Goal: Transaction & Acquisition: Purchase product/service

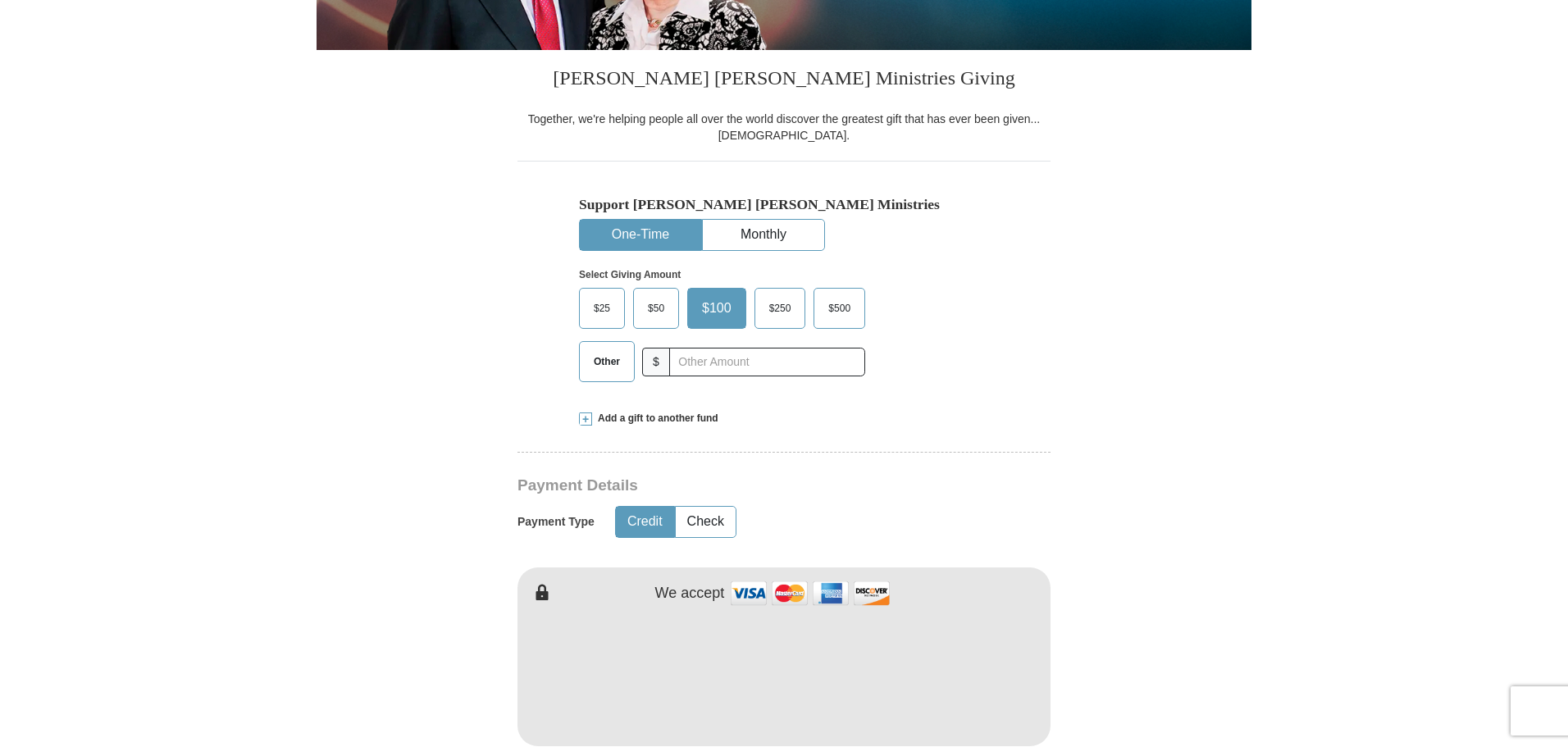
scroll to position [411, 0]
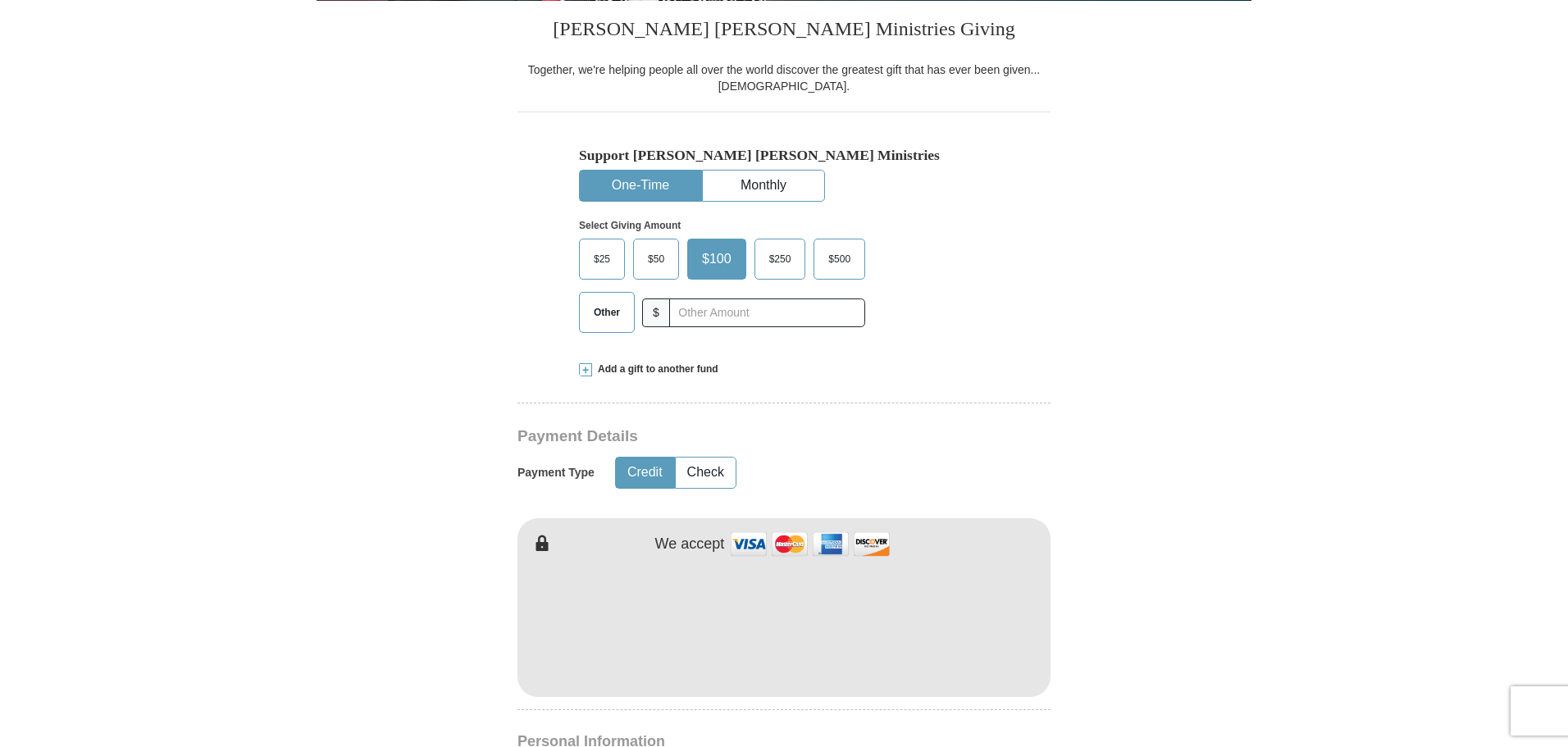
click at [663, 256] on span "$50" at bounding box center [656, 259] width 33 height 25
click at [0, 0] on input "$50" at bounding box center [0, 0] width 0 height 0
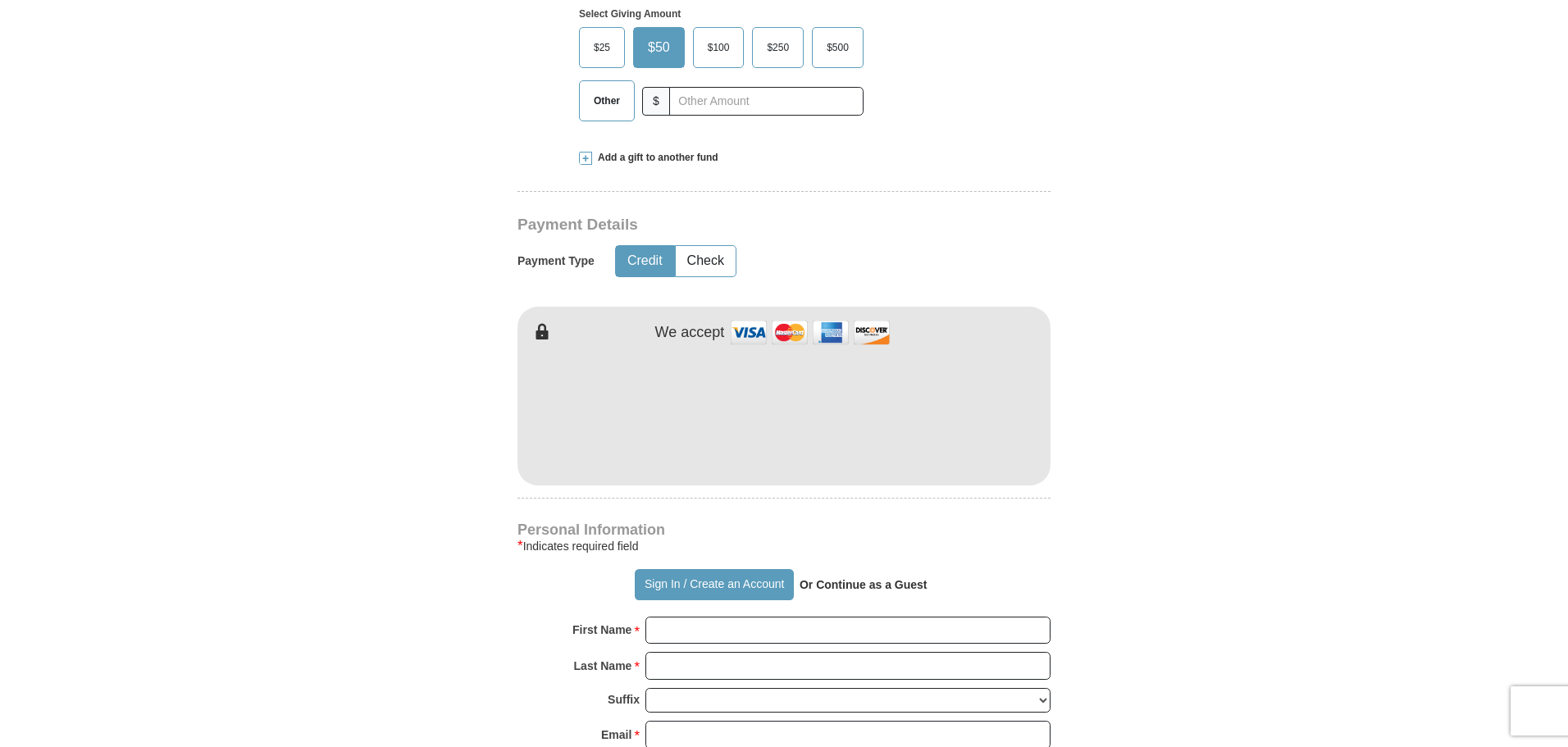
scroll to position [738, 0]
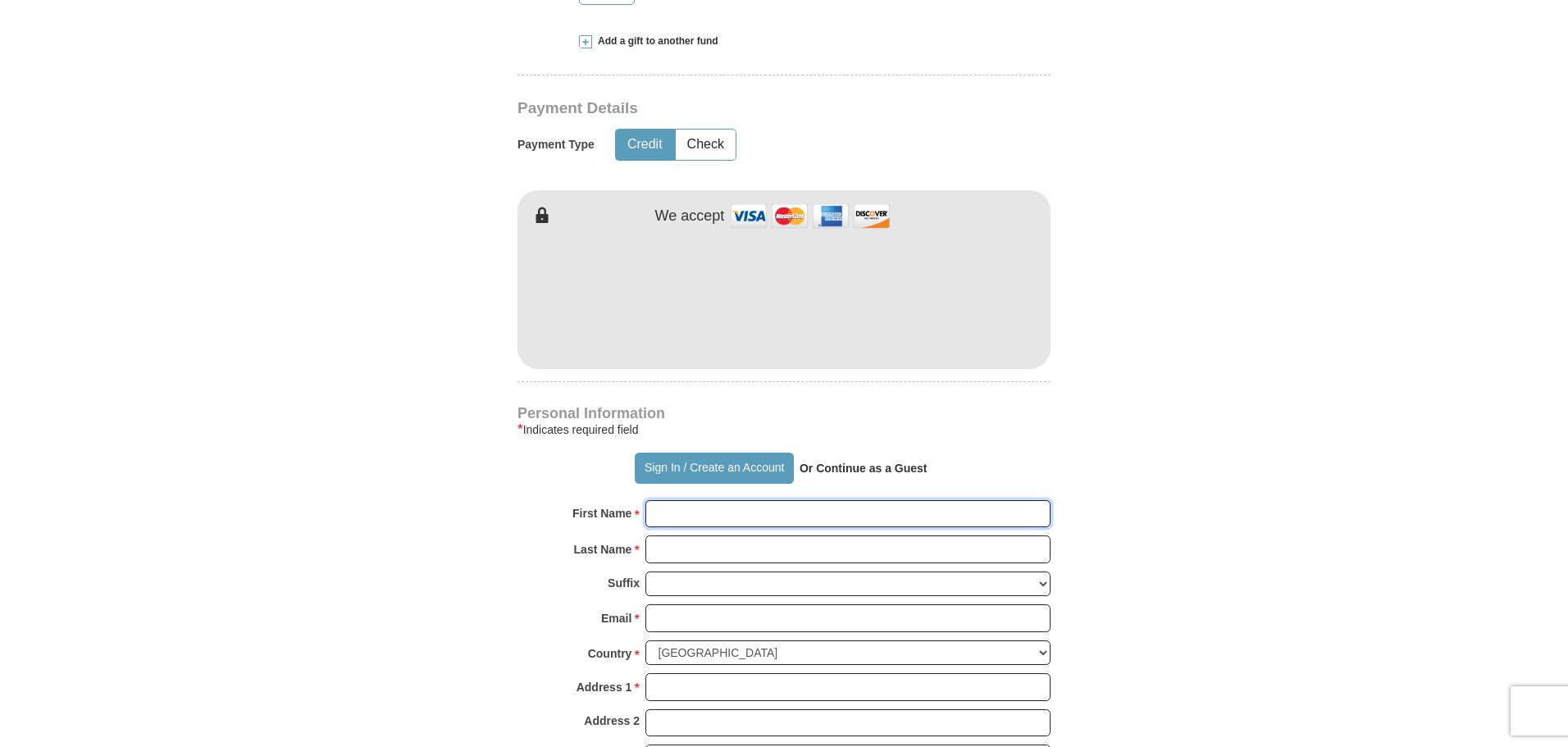
click at [746, 506] on input "First Name *" at bounding box center [847, 514] width 405 height 28
type input "[PERSON_NAME]"
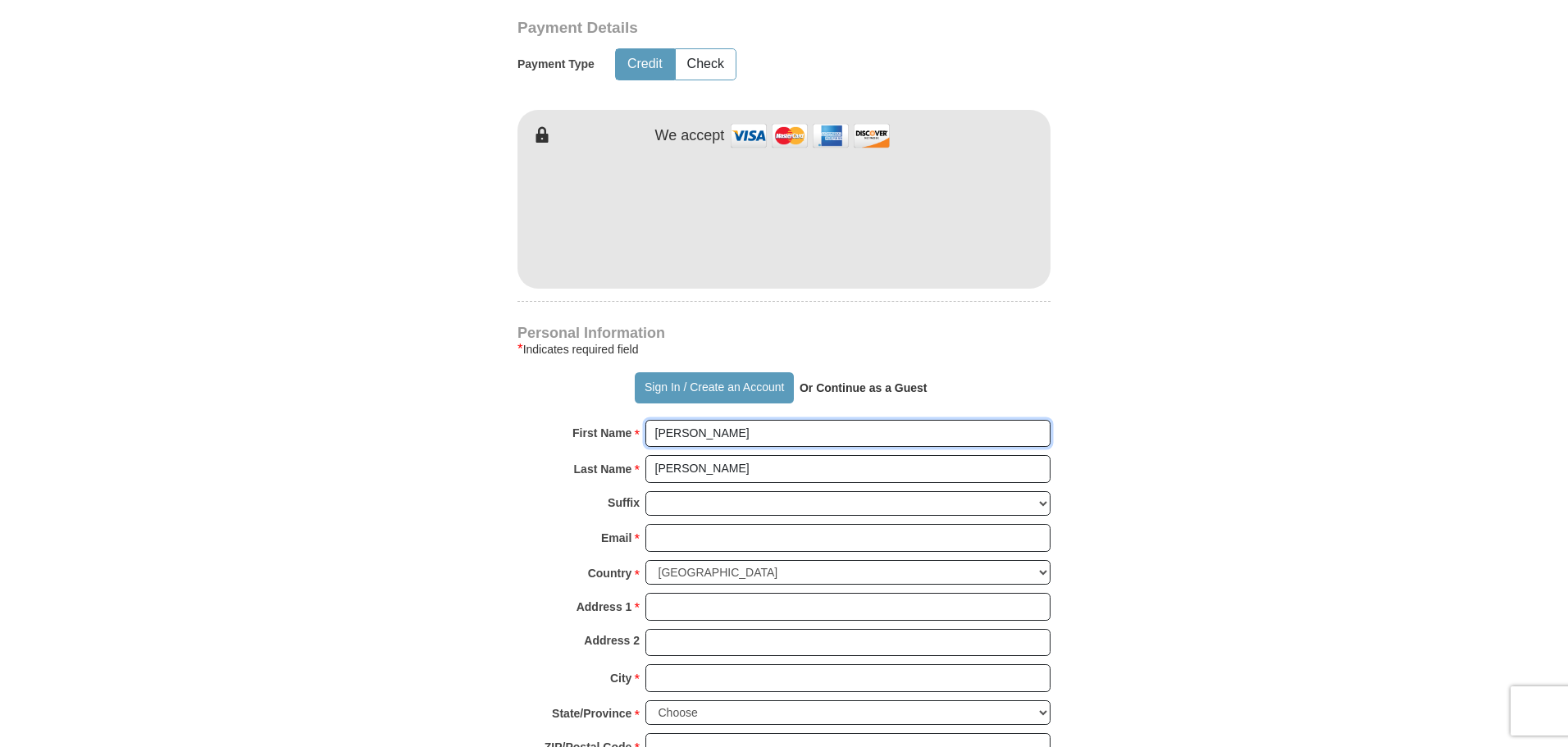
scroll to position [820, 0]
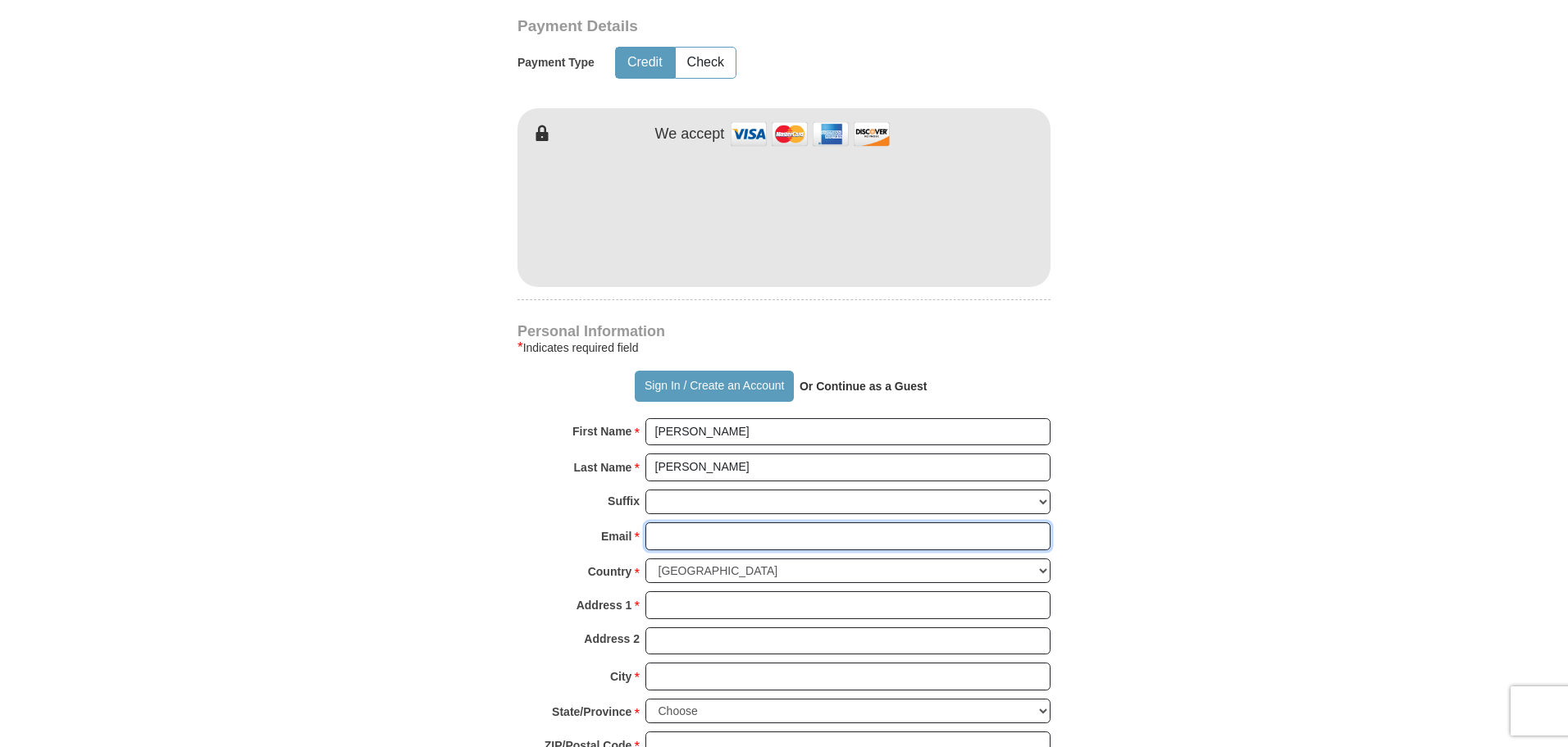
click at [720, 537] on input "Email *" at bounding box center [847, 537] width 405 height 28
type input "[EMAIL_ADDRESS][DOMAIN_NAME]"
type input "[STREET_ADDRESS]"
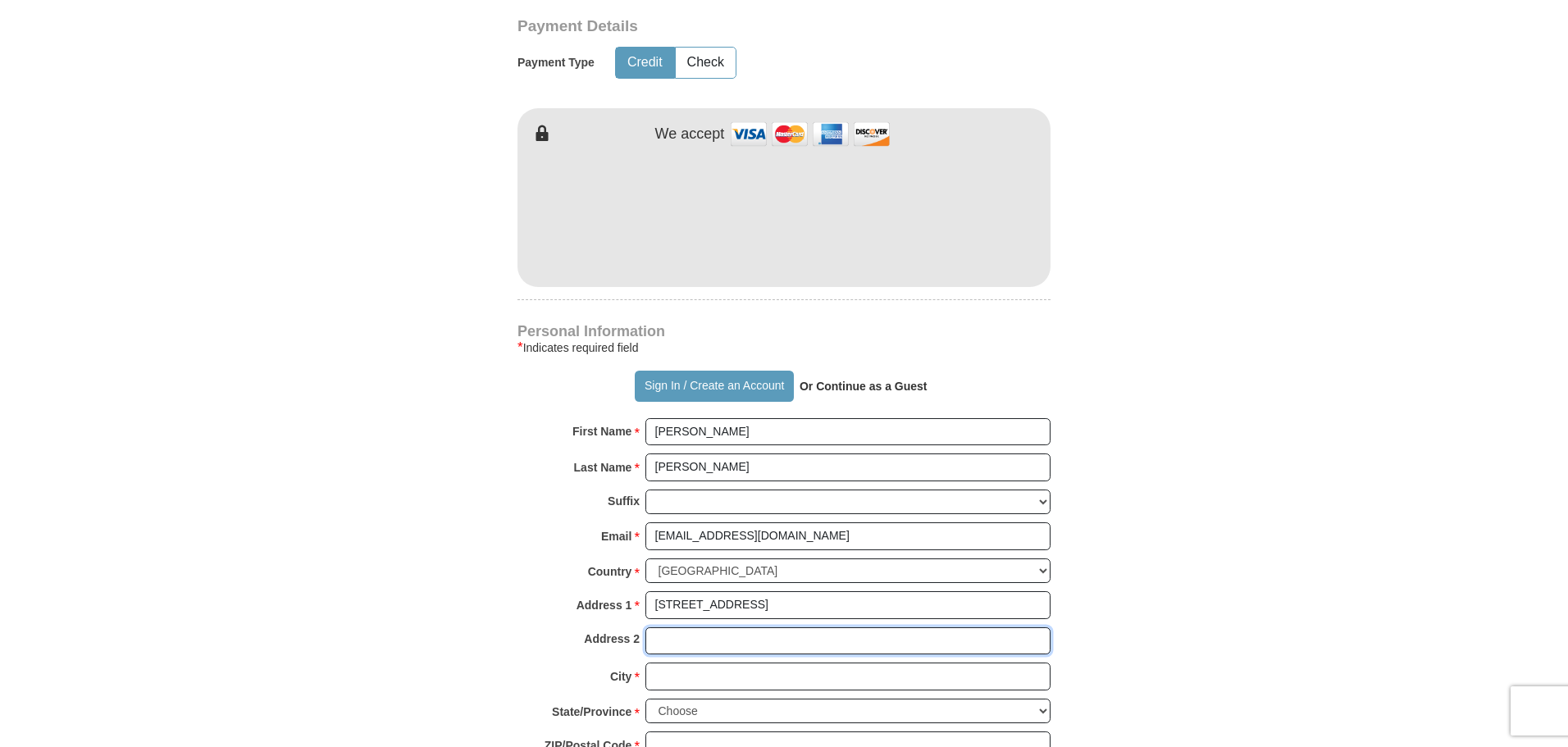
type input "#2"
type input "Montclair"
select select "NJ"
type input "07042"
type input "9738185334"
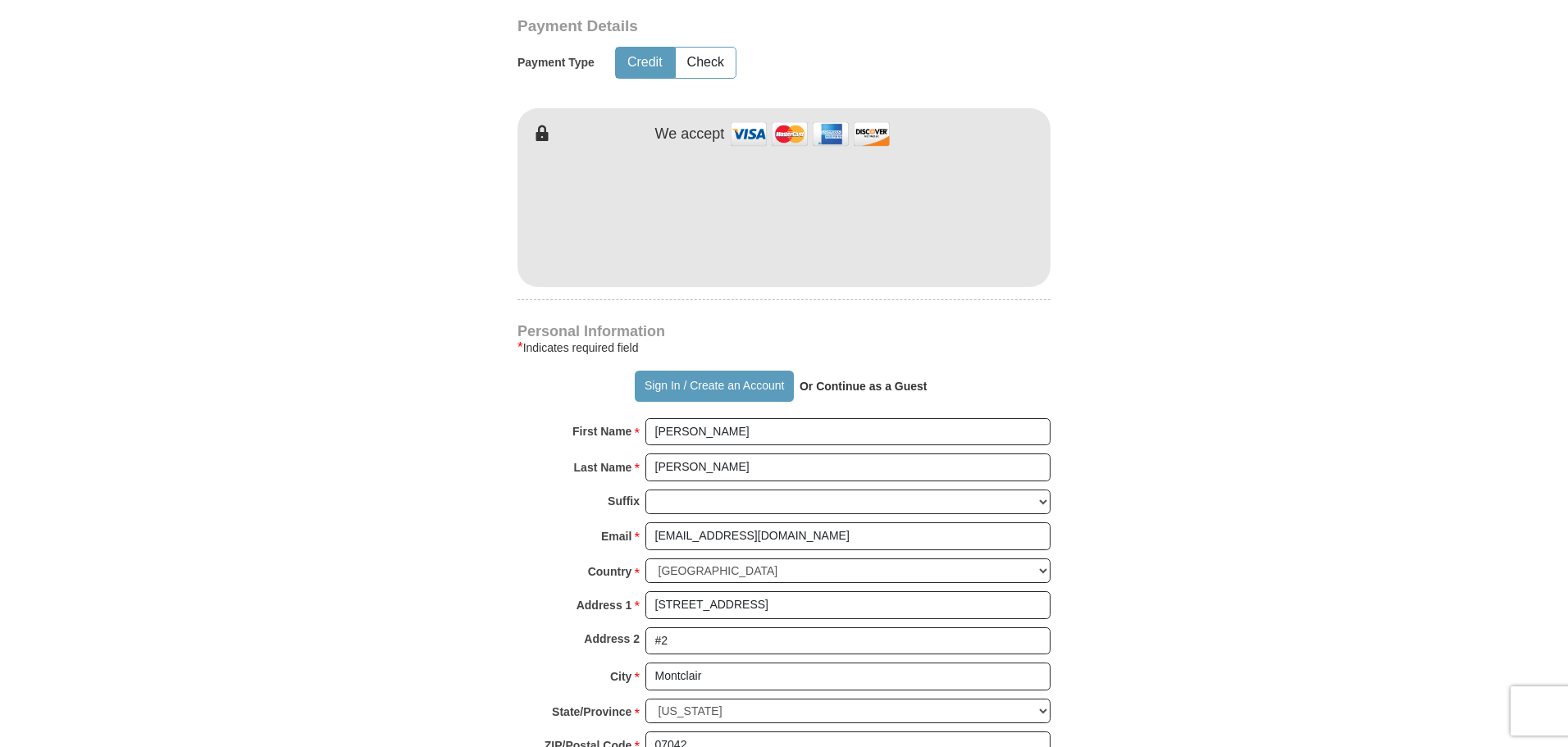
click at [1112, 486] on form "Already have an account? Sign in for faster giving. Don't have an account? Crea…" at bounding box center [784, 251] width 935 height 2012
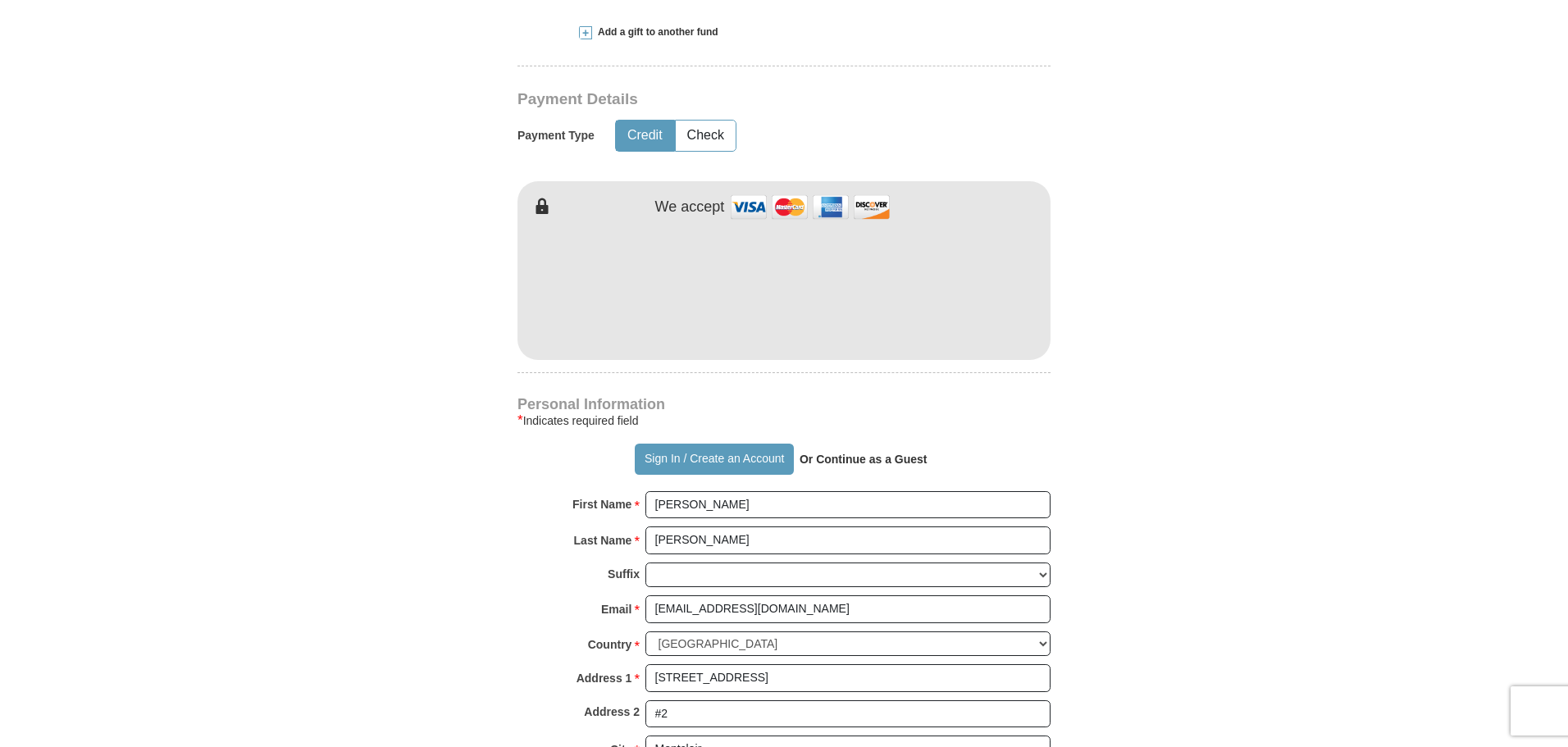
scroll to position [656, 0]
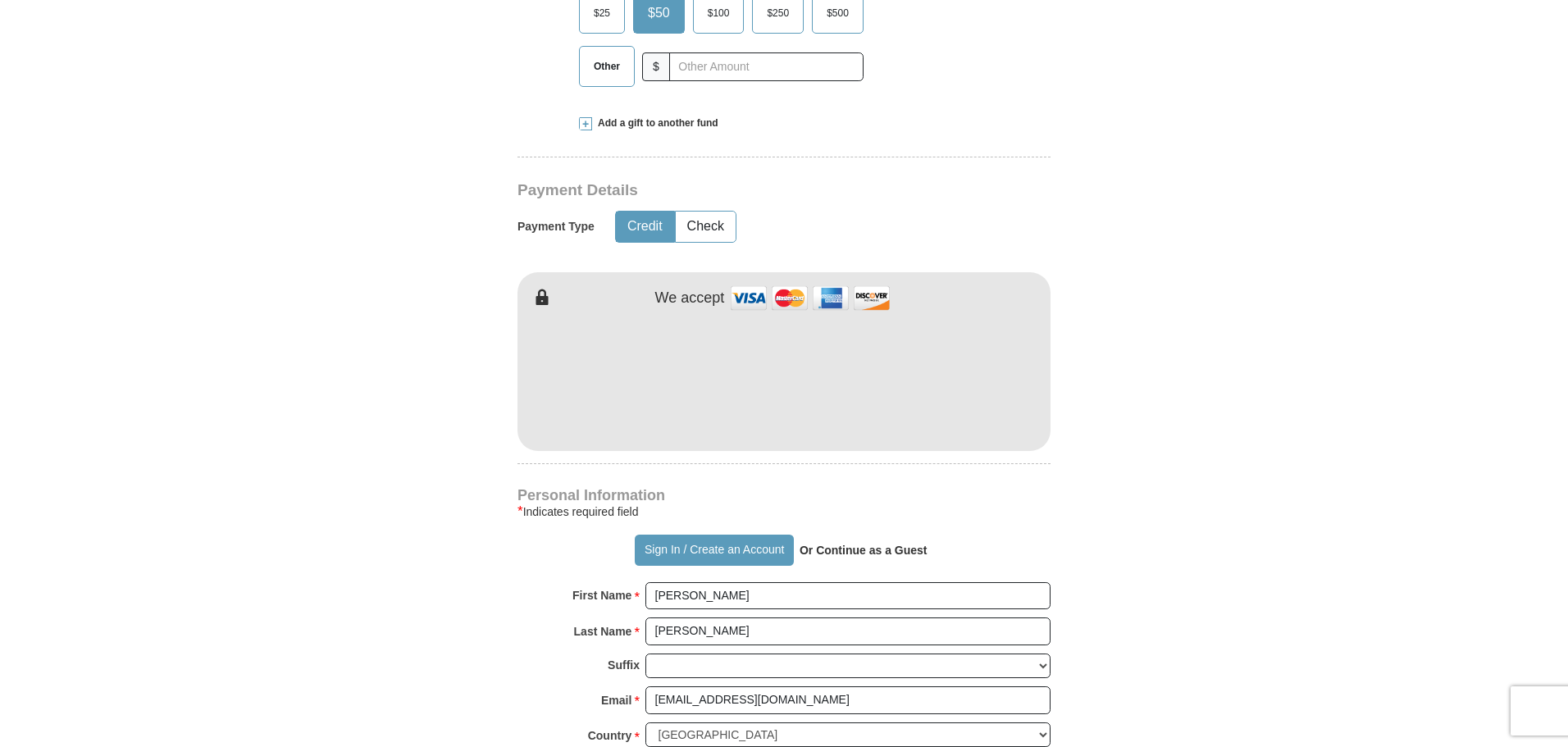
click at [1062, 444] on form "Already have an account? Sign in for faster giving. Don't have an account? Crea…" at bounding box center [784, 414] width 935 height 2012
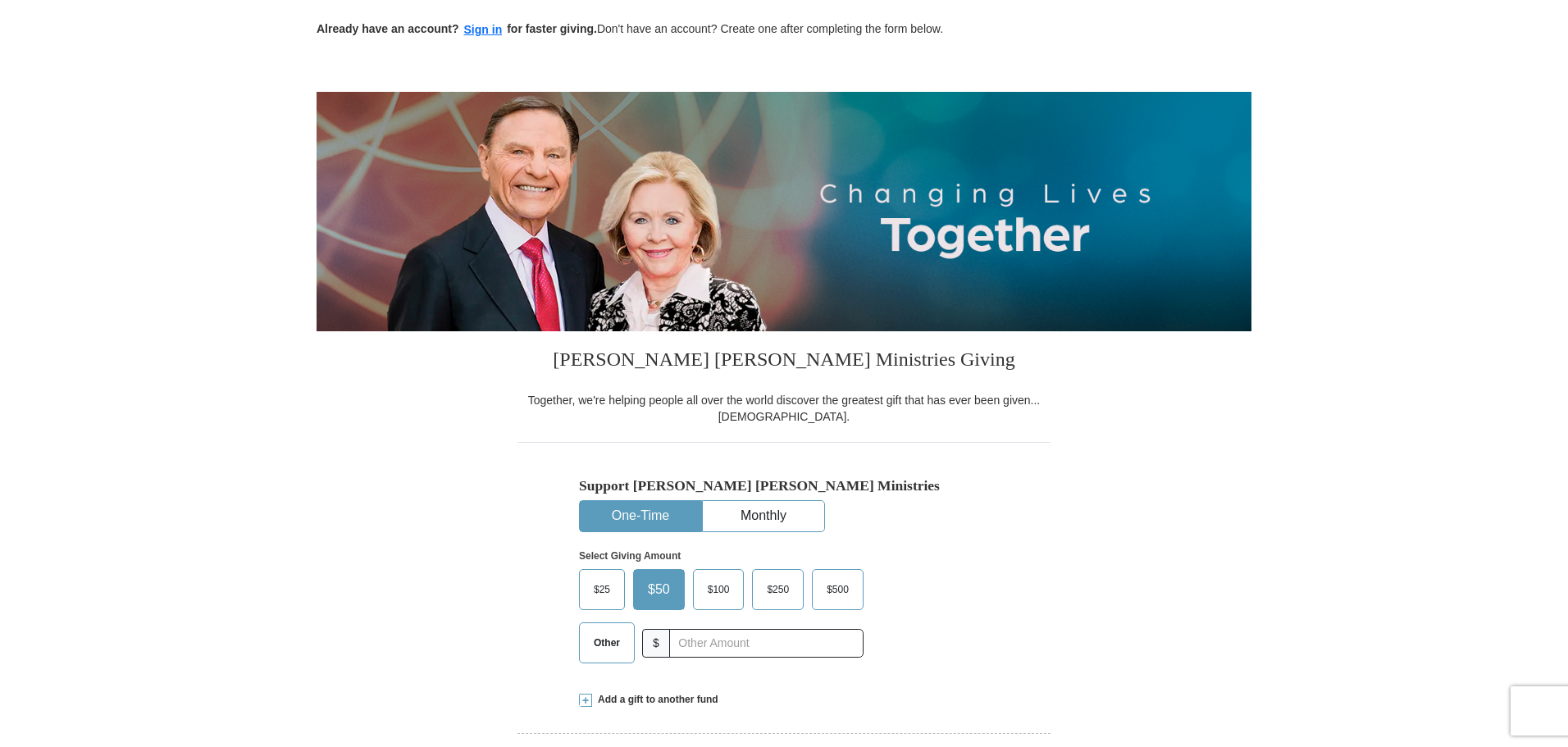
scroll to position [0, 0]
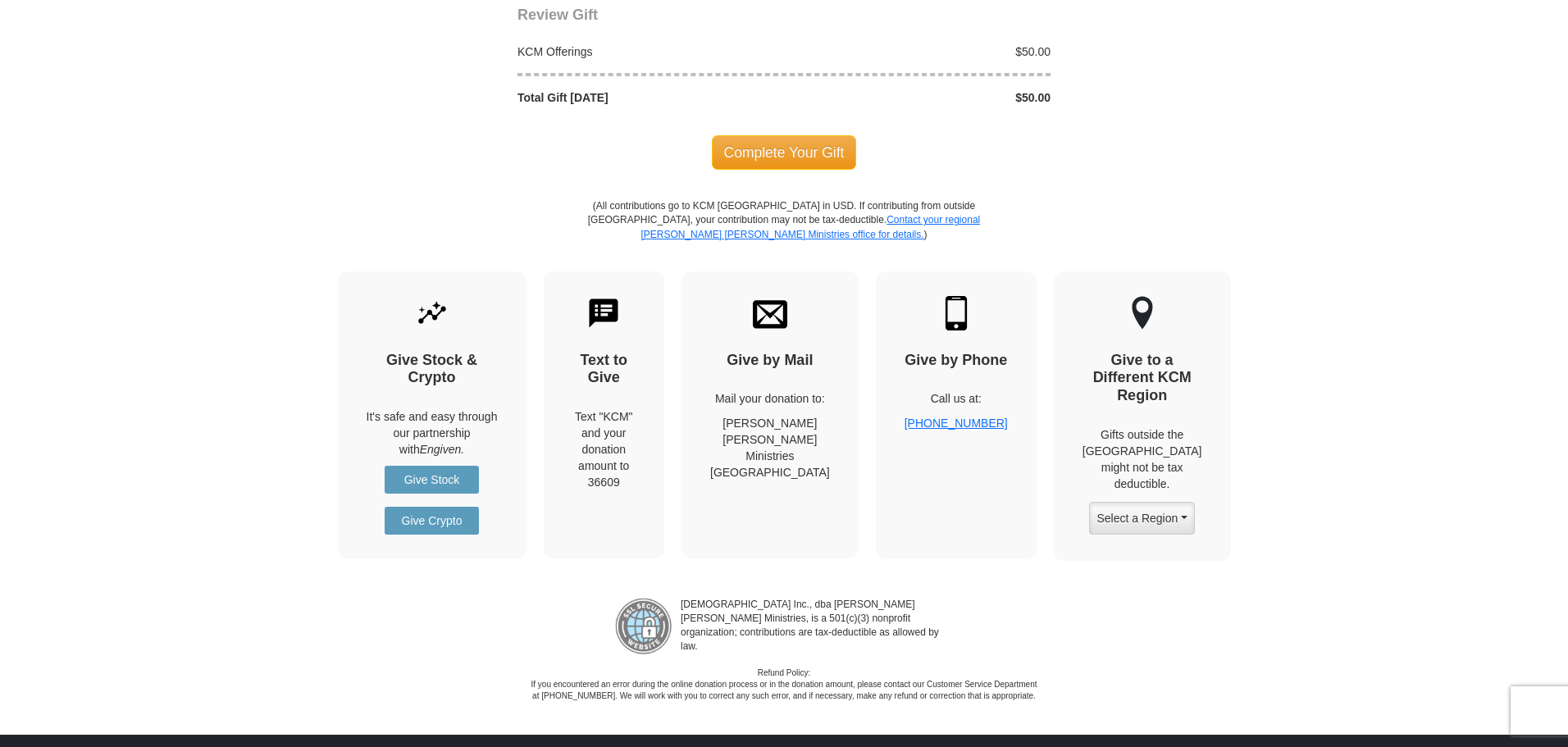
scroll to position [1887, 0]
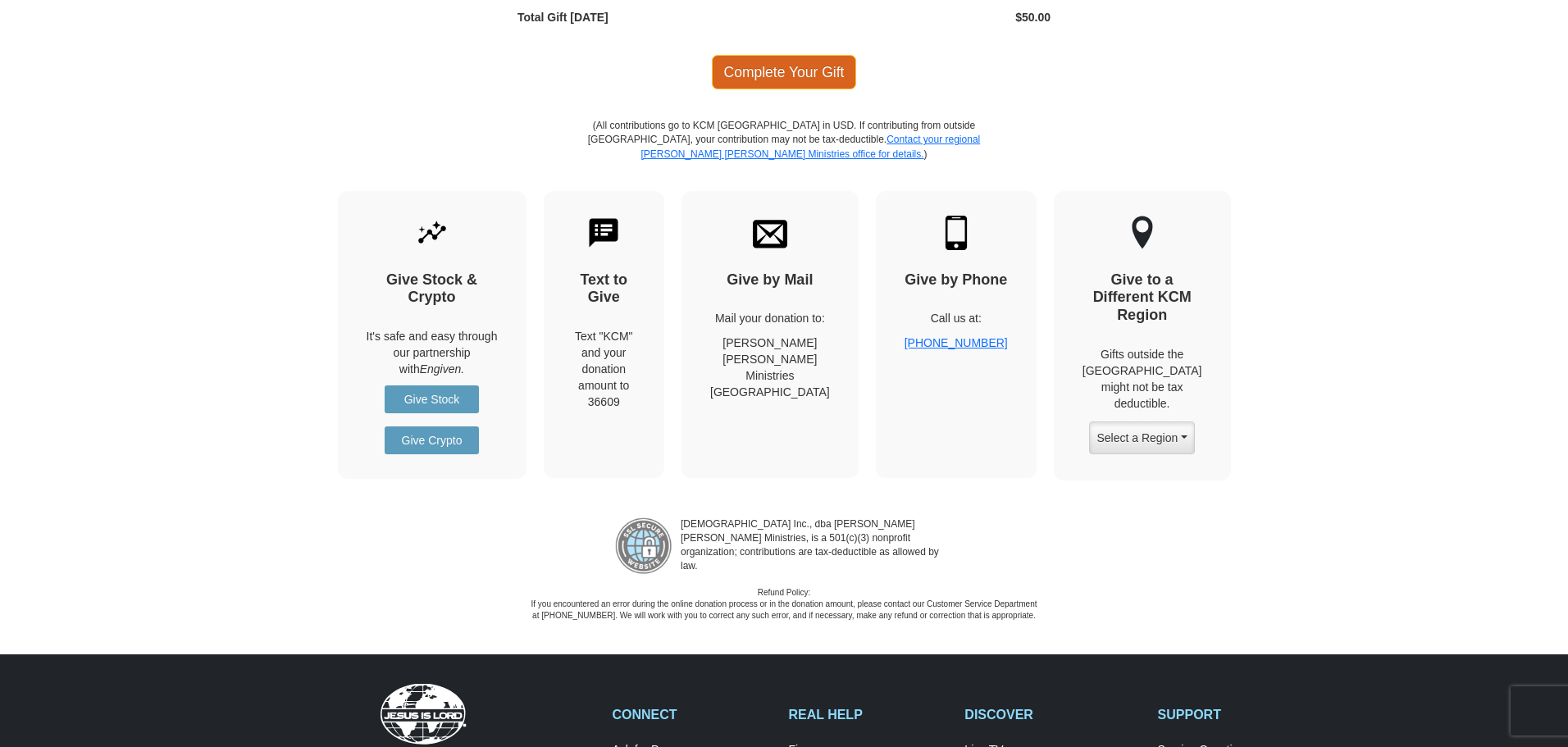
click at [815, 72] on span "Complete Your Gift" at bounding box center [784, 72] width 145 height 35
